Goal: Check status: Check status

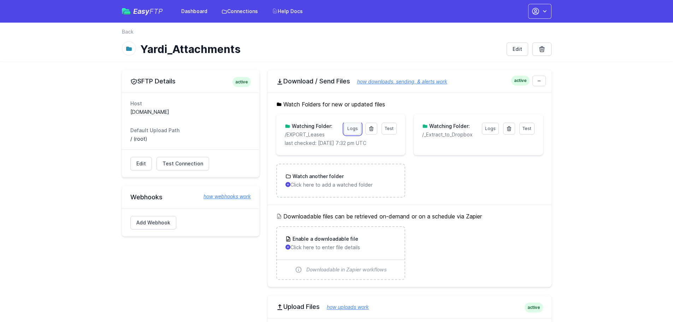
click at [354, 126] on link "Logs" at bounding box center [352, 129] width 17 height 12
click at [491, 130] on link "Logs" at bounding box center [490, 129] width 17 height 12
